Goal: Task Accomplishment & Management: Manage account settings

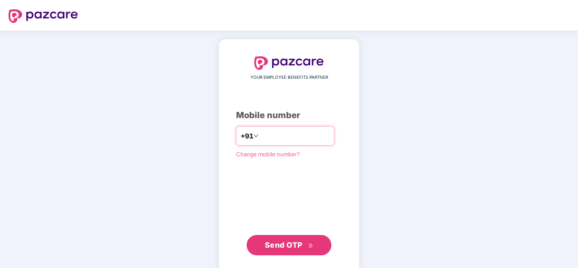
click at [301, 134] on input "number" at bounding box center [295, 136] width 70 height 14
type input "*"
type input "**********"
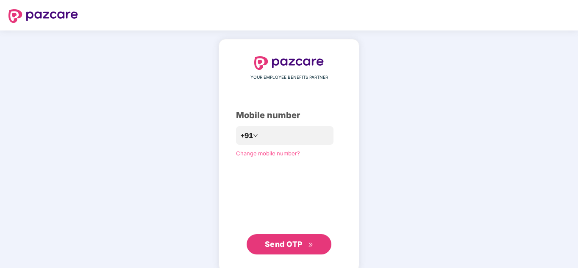
click at [304, 248] on span "Send OTP" at bounding box center [289, 245] width 49 height 12
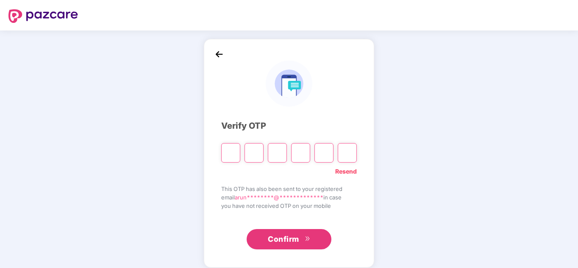
click at [232, 156] on input "Please enter verification code. Digit 1" at bounding box center [230, 152] width 19 height 19
type input "*"
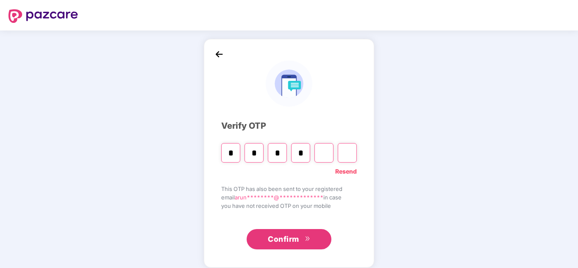
type input "*"
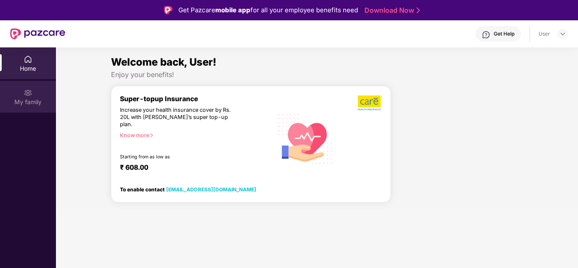
click at [38, 103] on div "My family" at bounding box center [28, 102] width 56 height 8
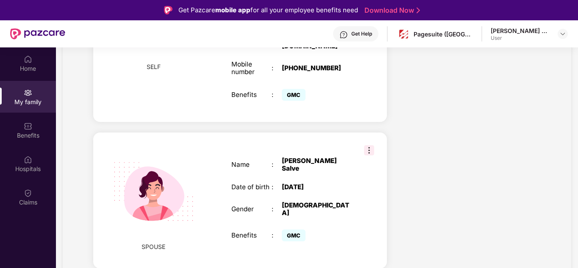
scroll to position [262, 0]
click at [367, 145] on img at bounding box center [369, 150] width 10 height 10
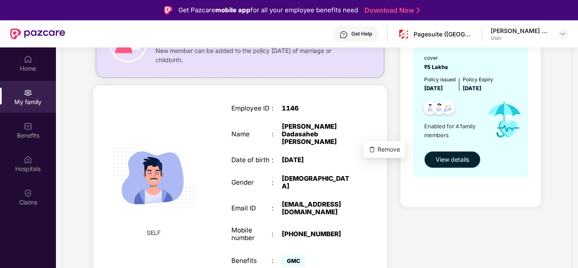
scroll to position [96, 0]
click at [353, 208] on div "Employee ID : 1146 Name : Arun Dadasaheb Wakekar Date of birth : 25 Nov 1992 Ge…" at bounding box center [292, 187] width 139 height 186
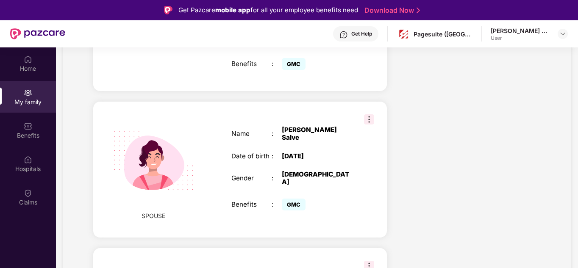
scroll to position [293, 0]
click at [370, 114] on img at bounding box center [369, 119] width 10 height 10
click at [338, 206] on div "SPOUSE Name : Shubhangi Salve Date of birth : 29 Sept 2001 Gender : FEMALE Bene…" at bounding box center [240, 169] width 294 height 136
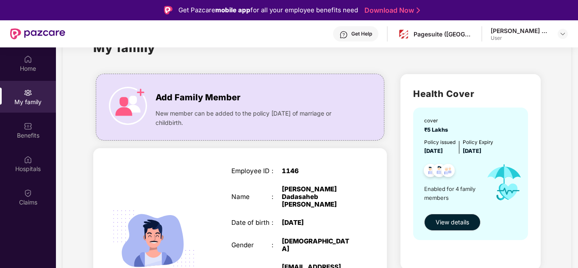
scroll to position [0, 0]
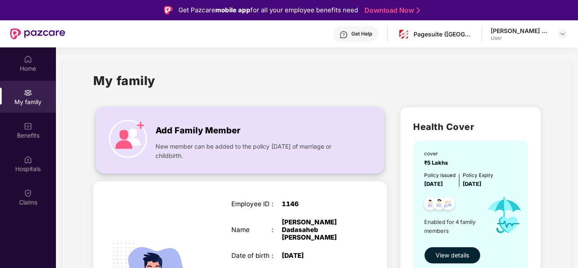
click at [197, 136] on span "Add Family Member" at bounding box center [198, 130] width 85 height 13
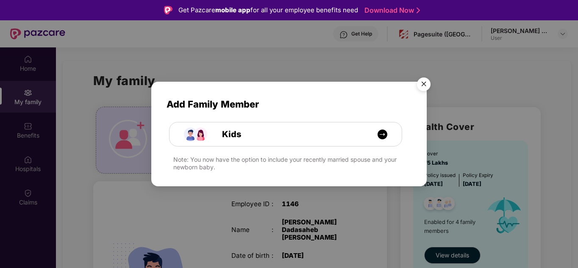
click at [425, 83] on img "Close" at bounding box center [424, 86] width 24 height 24
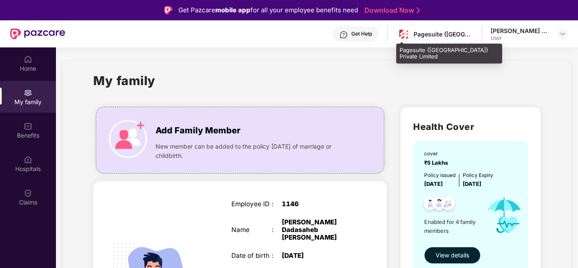
click at [462, 37] on div "Pagesuite ([GEOGRAPHIC_DATA]) Private Limited" at bounding box center [443, 34] width 59 height 8
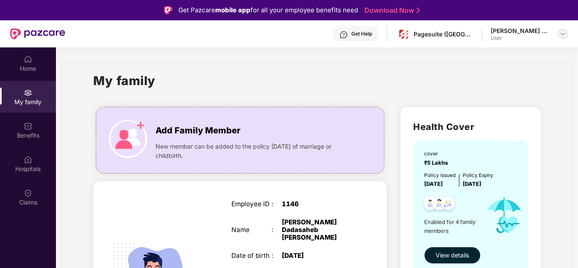
click at [564, 35] on img at bounding box center [562, 34] width 7 height 7
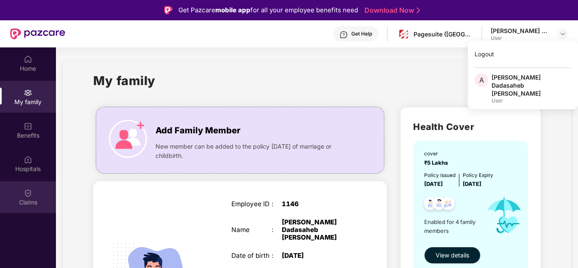
click at [24, 203] on div "Claims" at bounding box center [28, 202] width 56 height 8
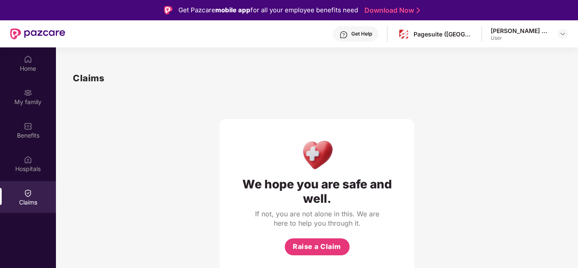
scroll to position [47, 0]
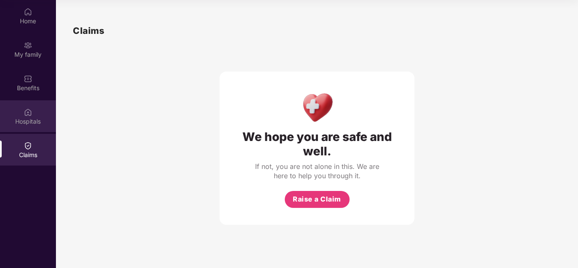
click at [43, 126] on div "Hospitals" at bounding box center [28, 116] width 56 height 32
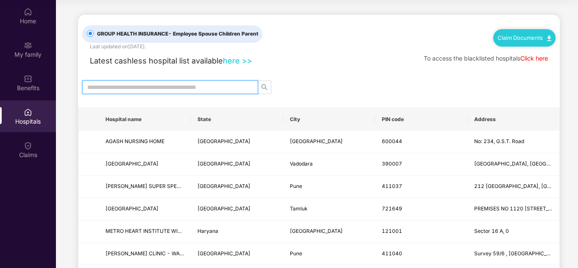
click at [210, 89] on input "text" at bounding box center [166, 87] width 159 height 9
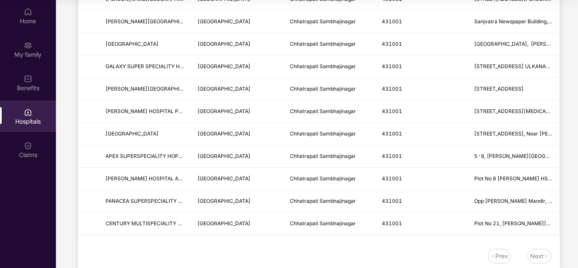
scroll to position [298, 0]
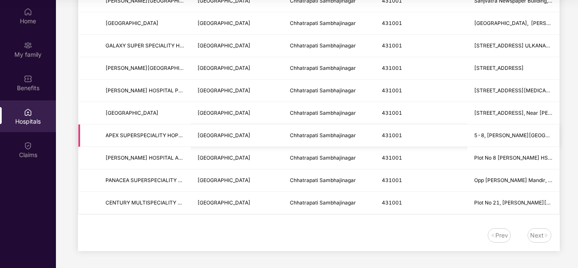
type input "******"
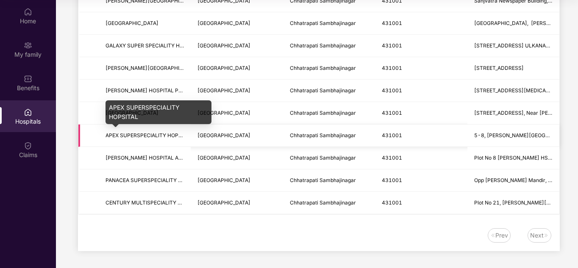
click at [167, 133] on span "APEX SUPERSPECIALITY HOPSITAL" at bounding box center [149, 135] width 87 height 6
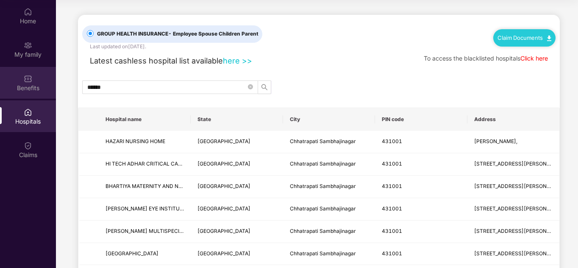
click at [29, 86] on div "Benefits" at bounding box center [28, 88] width 56 height 8
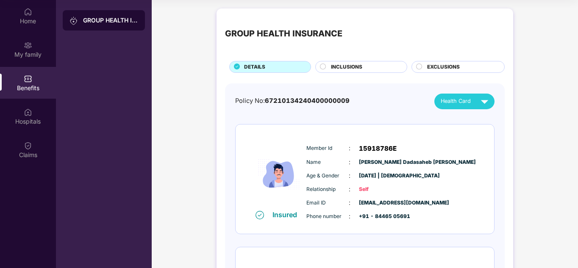
click at [347, 64] on span "INCLUSIONS" at bounding box center [346, 67] width 31 height 8
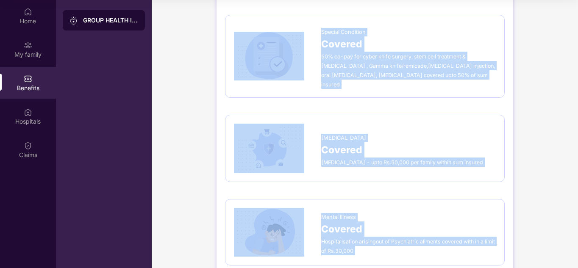
scroll to position [1403, 0]
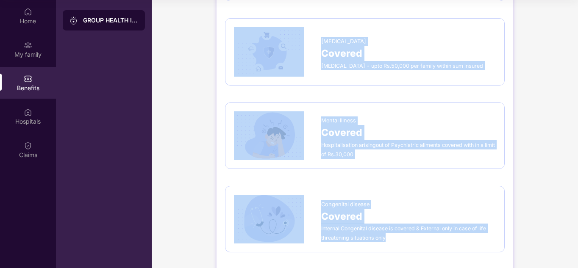
drag, startPoint x: 229, startPoint y: 81, endPoint x: 409, endPoint y: 223, distance: 229.6
click at [278, 207] on img at bounding box center [269, 219] width 70 height 49
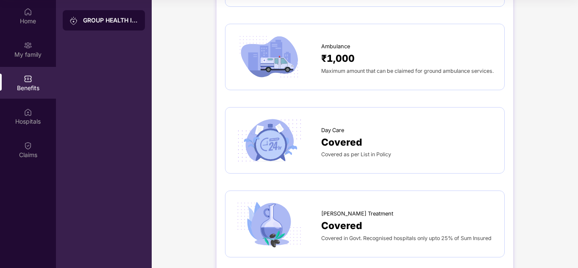
scroll to position [628, 0]
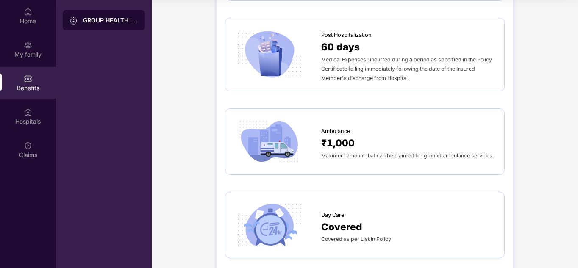
click at [355, 56] on span "Medical Expenses : incurred during a period as specified in the Policy Certific…" at bounding box center [406, 68] width 171 height 25
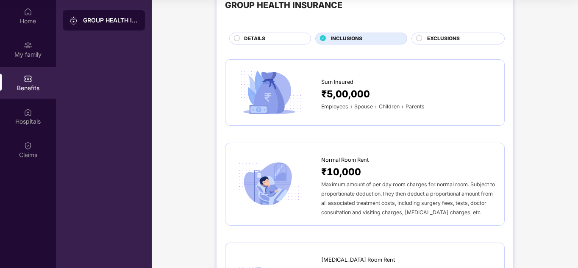
scroll to position [0, 0]
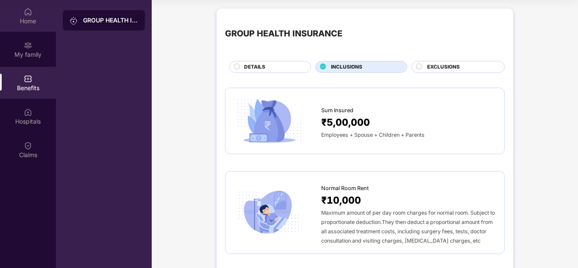
click at [31, 28] on div "Home" at bounding box center [28, 16] width 56 height 32
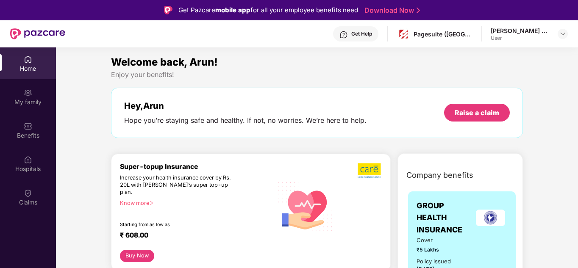
click at [557, 36] on div "[PERSON_NAME] Dadasaheb [PERSON_NAME] User" at bounding box center [529, 34] width 77 height 15
click at [563, 34] on img at bounding box center [562, 34] width 7 height 7
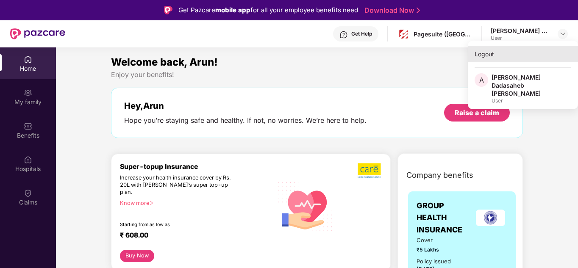
click at [490, 60] on div "Logout" at bounding box center [523, 54] width 110 height 17
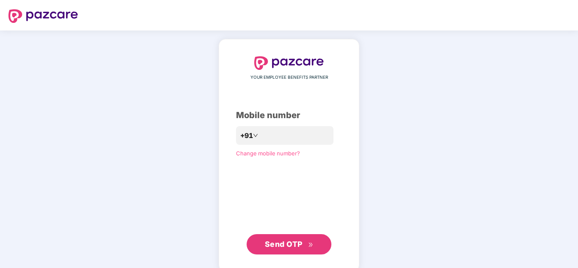
click at [255, 158] on div "YOUR EMPLOYEE BENEFITS PARTNER Mobile number +91 Change mobile number? Send OTP" at bounding box center [289, 155] width 106 height 198
click at [252, 156] on span "Change mobile number?" at bounding box center [268, 153] width 64 height 7
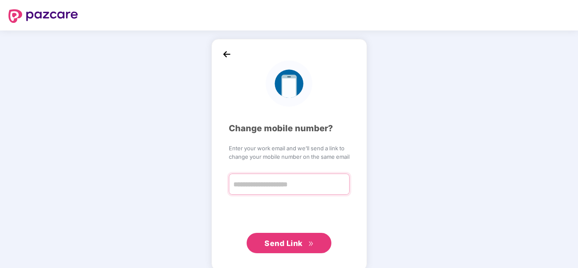
click at [269, 192] on input "text" at bounding box center [289, 184] width 121 height 21
type input "*"
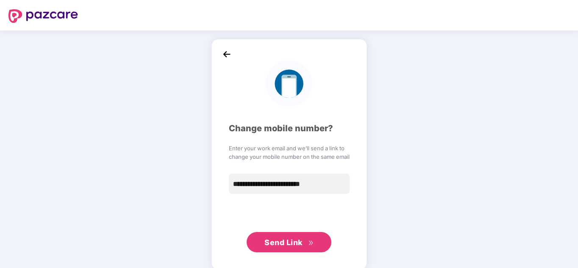
type input "**********"
click at [296, 245] on span "Send Link" at bounding box center [283, 242] width 38 height 9
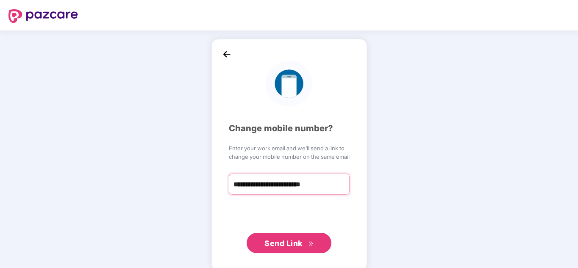
click at [315, 186] on input "**********" at bounding box center [289, 184] width 121 height 21
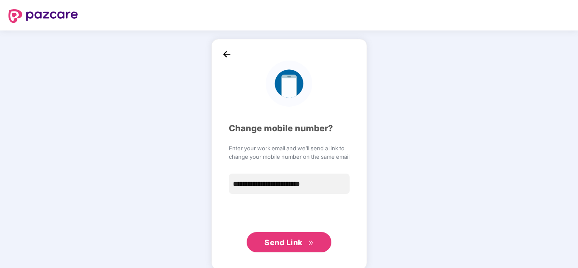
click at [293, 244] on span "Send Link" at bounding box center [283, 242] width 38 height 9
